Goal: Information Seeking & Learning: Find specific fact

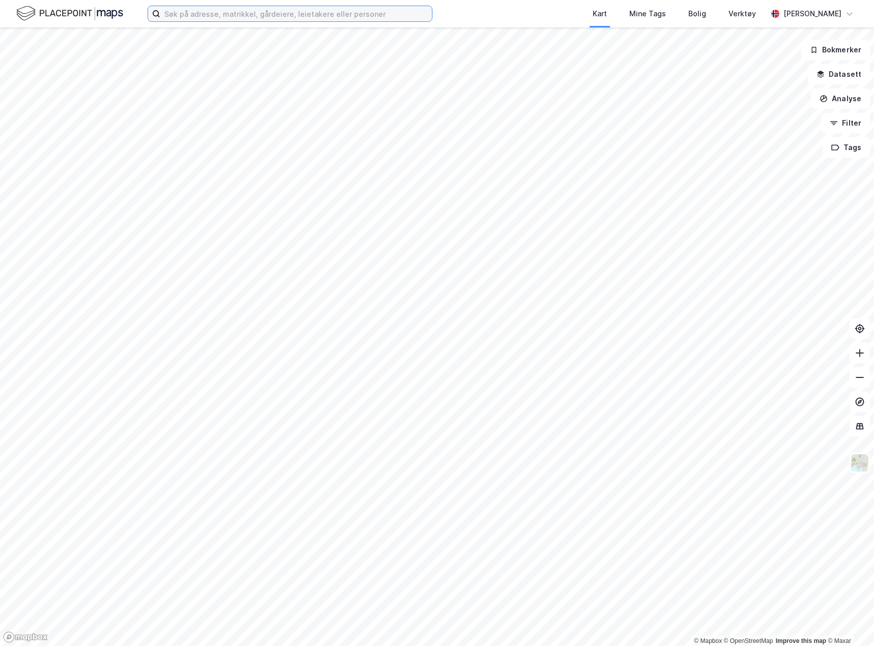
click at [273, 9] on input at bounding box center [296, 13] width 272 height 15
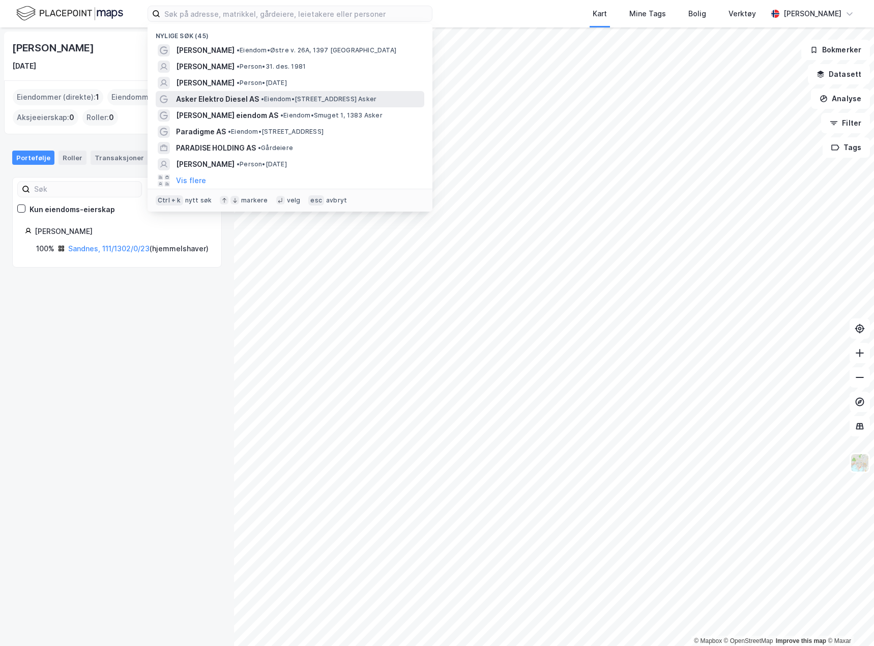
click at [216, 100] on span "Asker Elektro Diesel AS" at bounding box center [217, 99] width 83 height 12
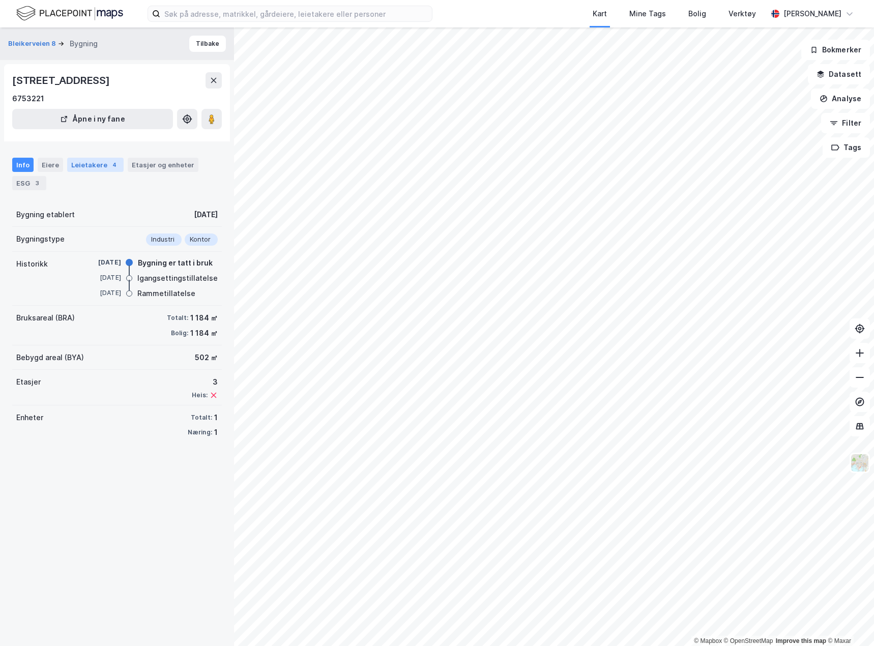
click at [91, 162] on div "Leietakere 4" at bounding box center [95, 165] width 56 height 14
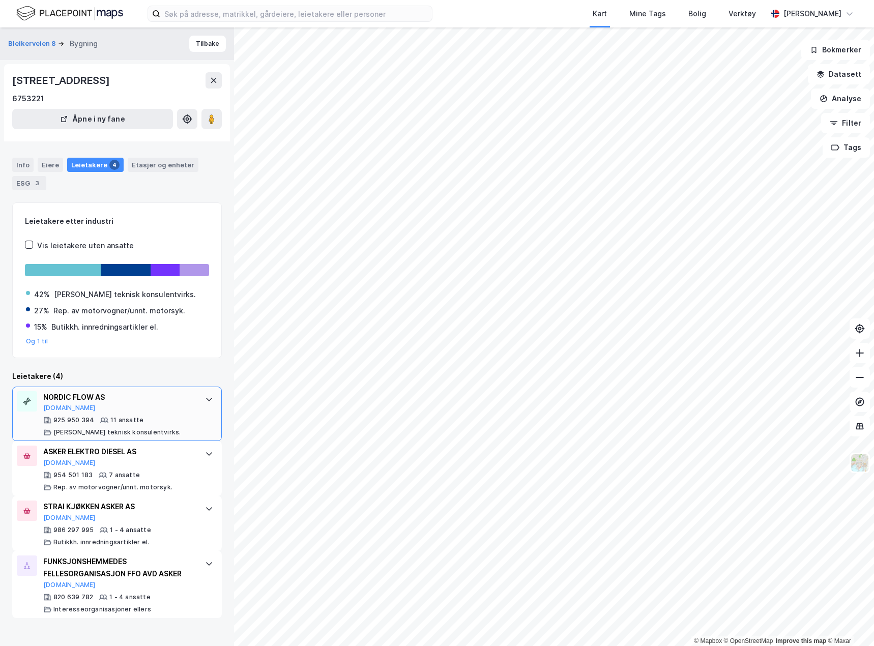
click at [133, 407] on div "NORDIC FLOW AS [DOMAIN_NAME]" at bounding box center [119, 401] width 152 height 21
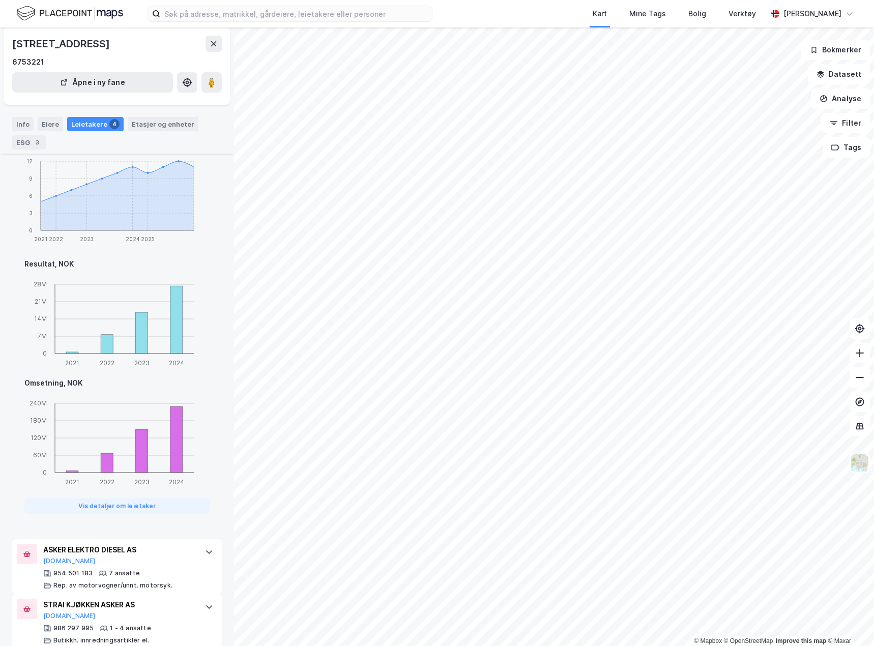
scroll to position [503, 0]
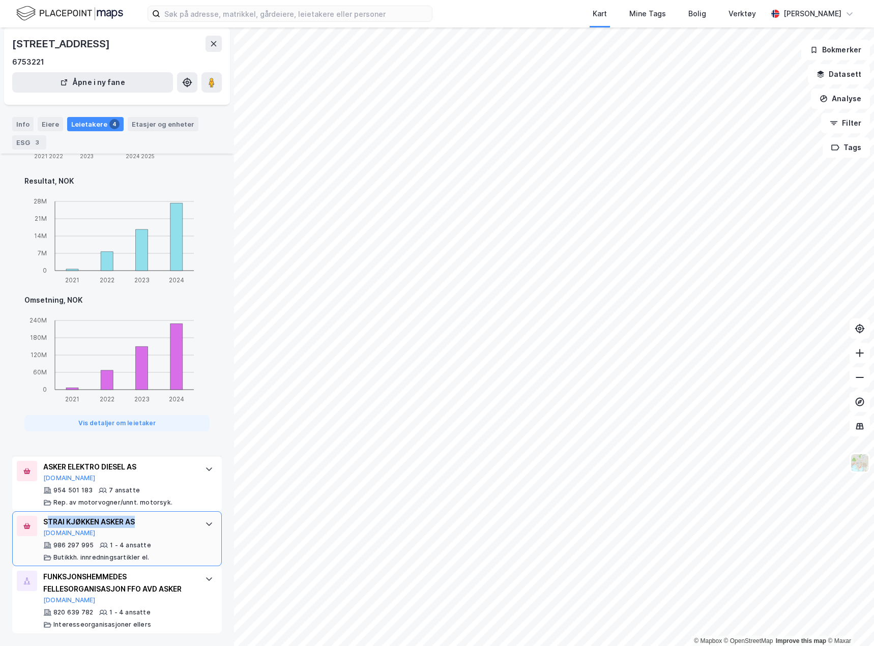
drag, startPoint x: 47, startPoint y: 522, endPoint x: 137, endPoint y: 525, distance: 90.1
click at [137, 525] on div "STRAI KJØKKEN ASKER AS" at bounding box center [119, 522] width 152 height 12
copy div "TRAI KJØKKEN ASKER AS"
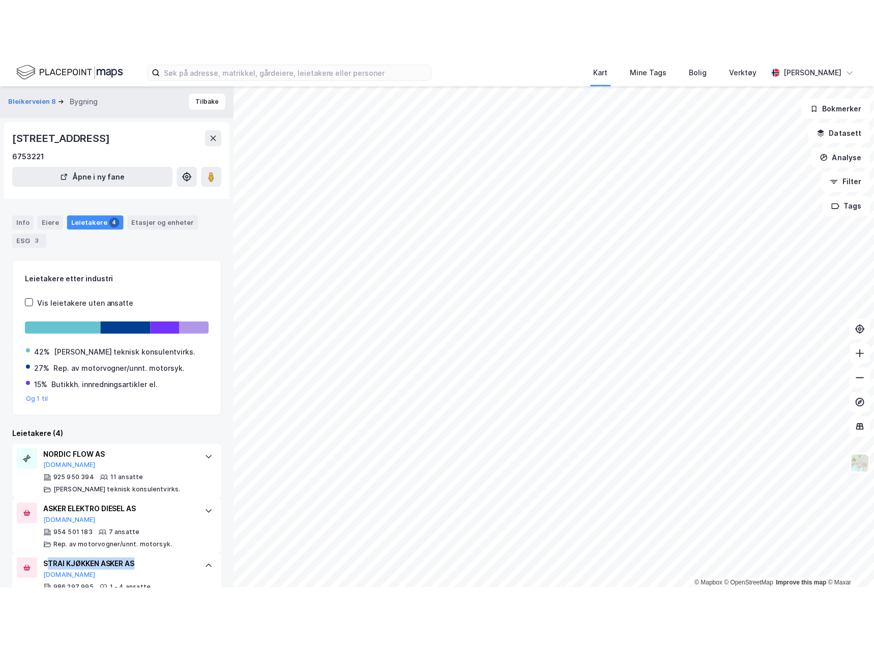
scroll to position [1, 0]
